Goal: Ask a question

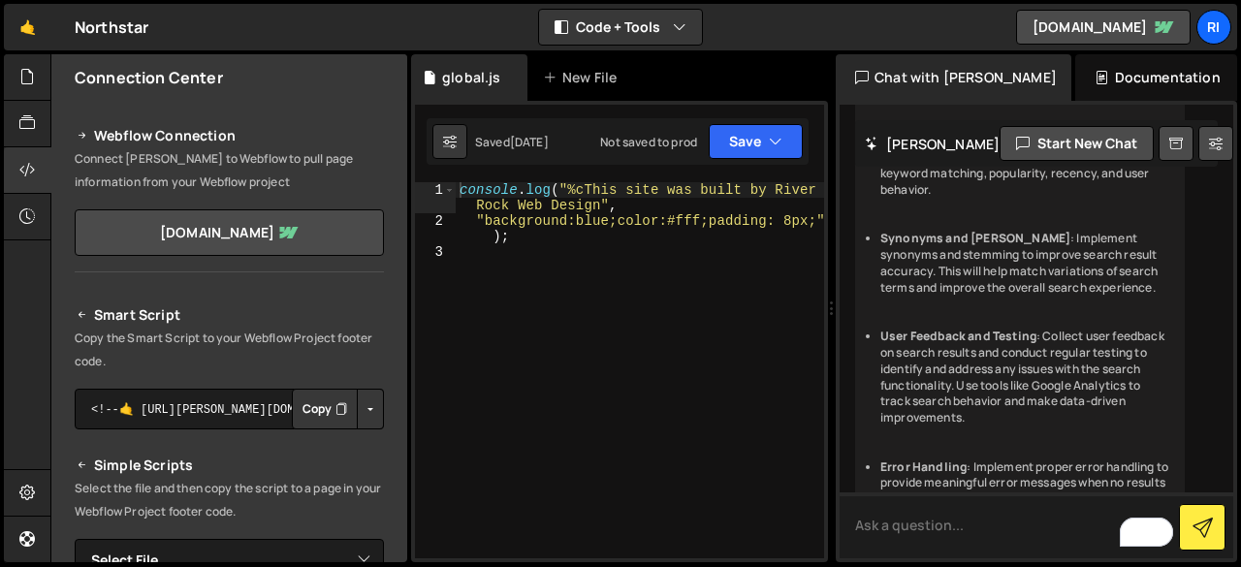
scroll to position [17024, 0]
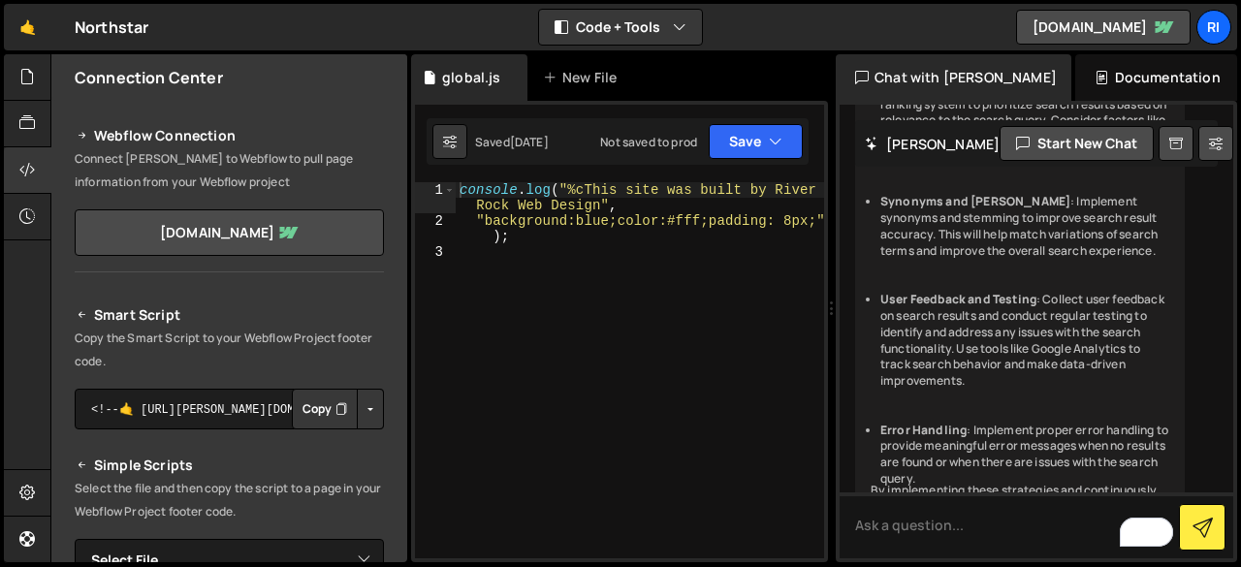
drag, startPoint x: 1021, startPoint y: 375, endPoint x: 1014, endPoint y: 395, distance: 20.5
copy li "using libraries like ElasticSearch or Algolia"
click at [923, 523] on textarea "To enrich screen reader interactions, please activate Accessibility in Grammarl…" at bounding box center [1037, 526] width 394 height 66
paste textarea "using libraries like ElasticSearch or Algolia"
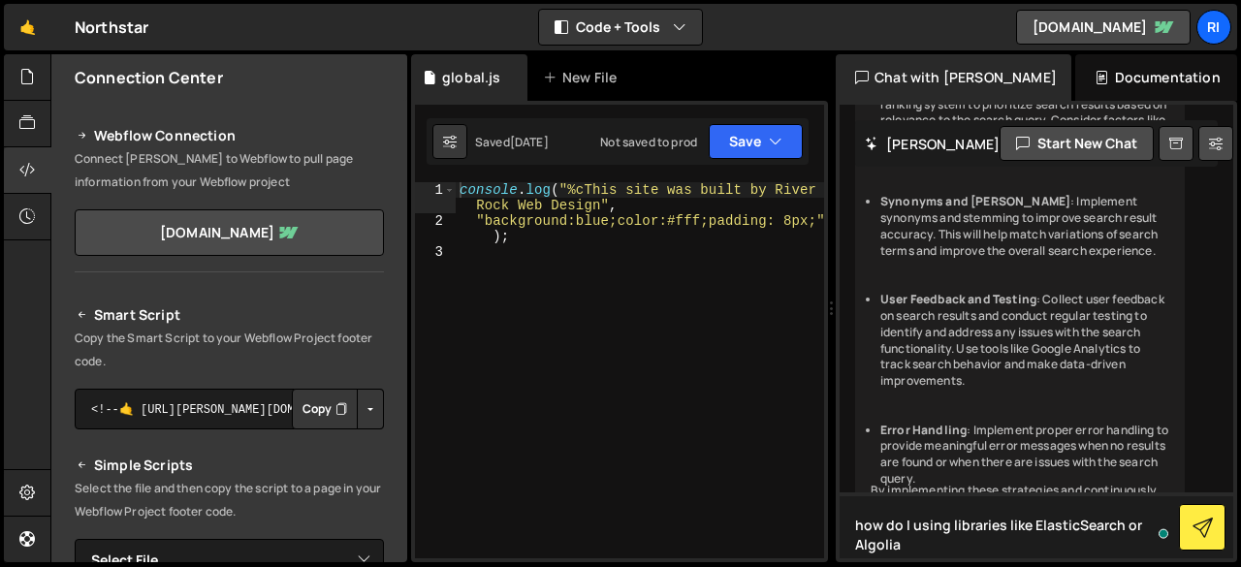
click at [923, 523] on textarea "how do I using libraries like ElasticSearch or Algolia" at bounding box center [1037, 526] width 394 height 66
type textarea "how do I use libraries like ElasticSearch or Algolia?"
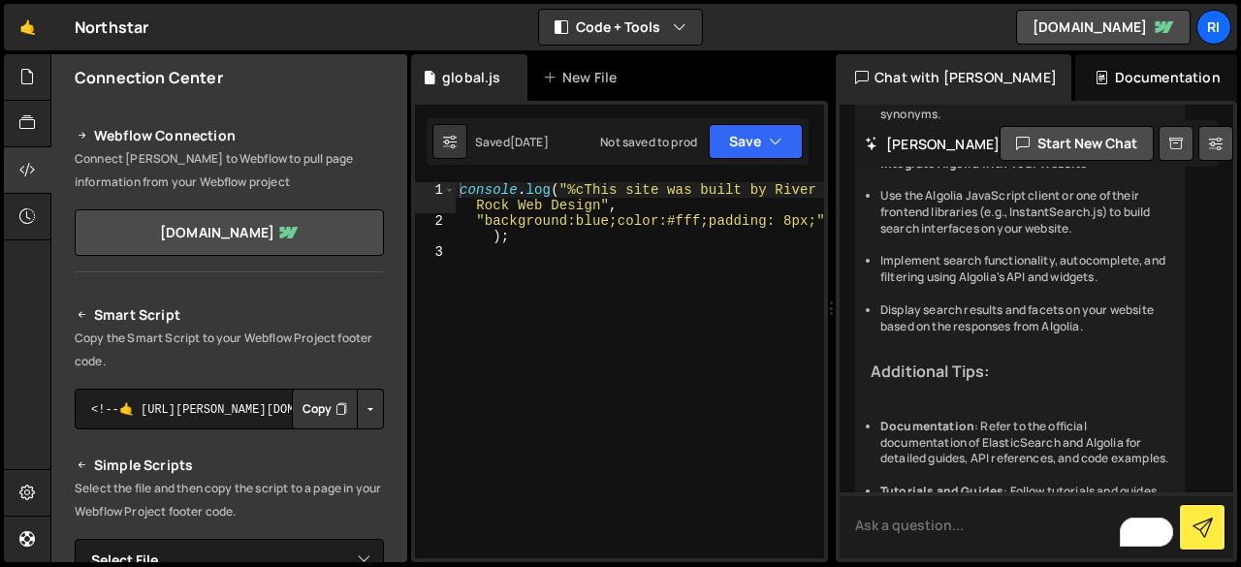
scroll to position [18206, 0]
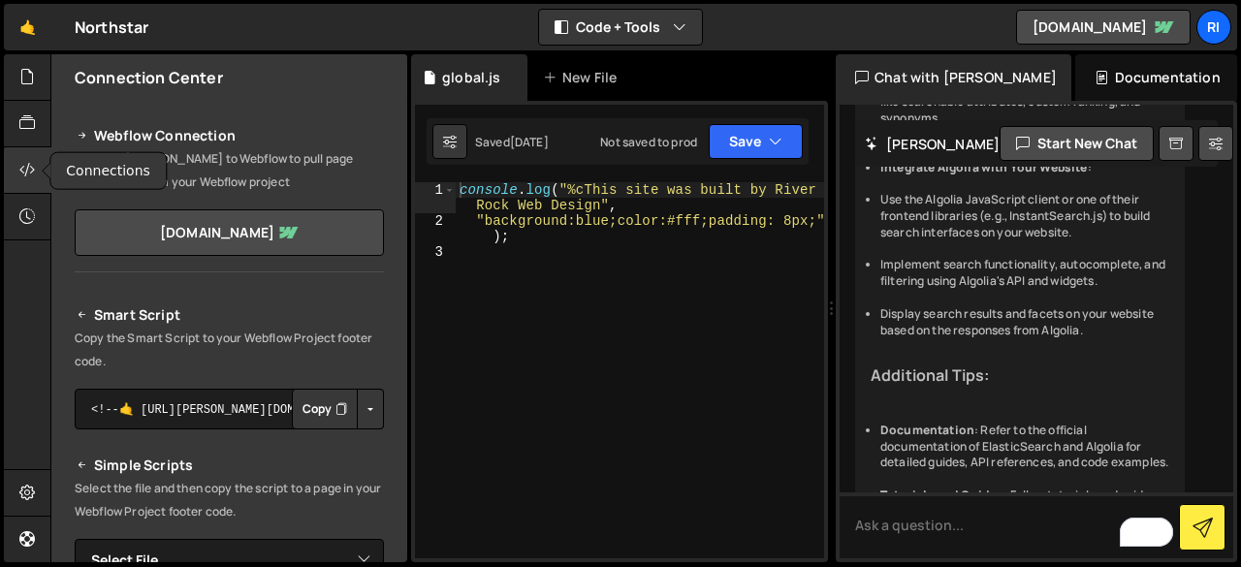
click at [23, 172] on icon at bounding box center [27, 169] width 16 height 21
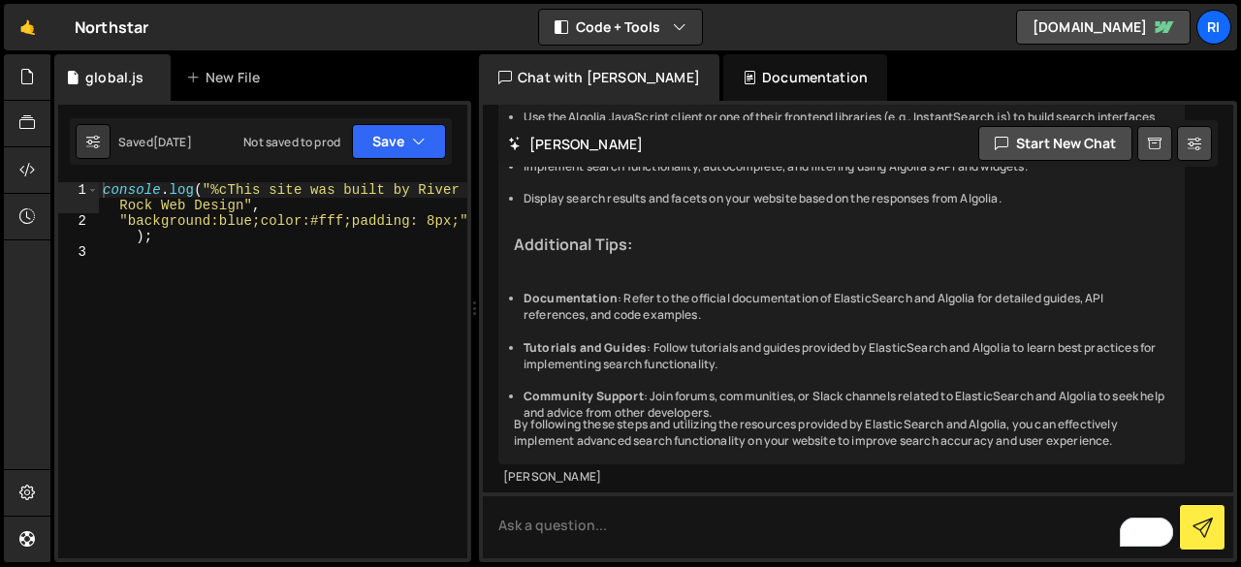
scroll to position [13281, 0]
